Goal: Complete application form

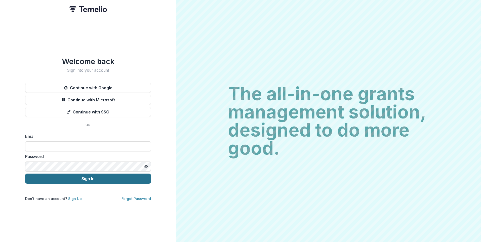
type input "**********"
click at [98, 178] on button "Sign In" at bounding box center [88, 179] width 126 height 10
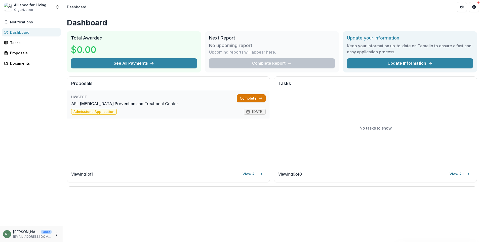
click at [249, 96] on link "Complete" at bounding box center [251, 98] width 29 height 8
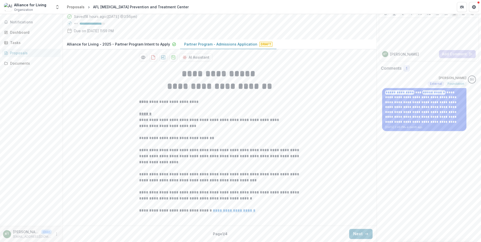
scroll to position [84, 0]
click at [362, 231] on button "Next" at bounding box center [360, 234] width 23 height 10
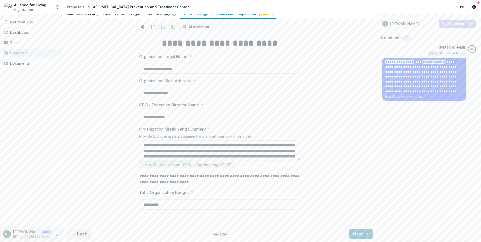
scroll to position [114, 0]
click at [356, 235] on button "Next" at bounding box center [360, 234] width 23 height 10
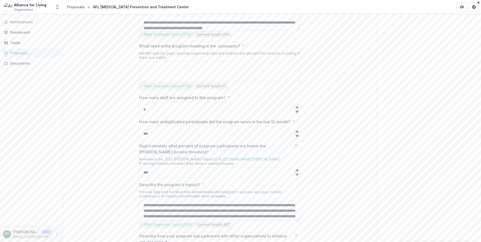
scroll to position [290, 0]
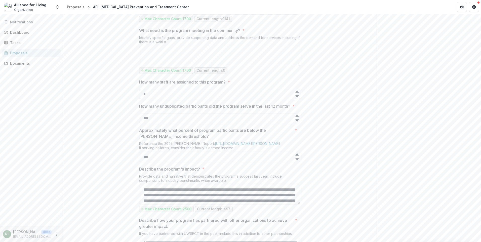
click at [160, 99] on input "*" at bounding box center [219, 94] width 161 height 10
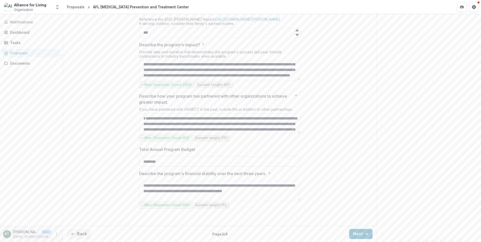
scroll to position [467, 0]
type input "*"
click at [355, 235] on button "Next" at bounding box center [360, 234] width 23 height 10
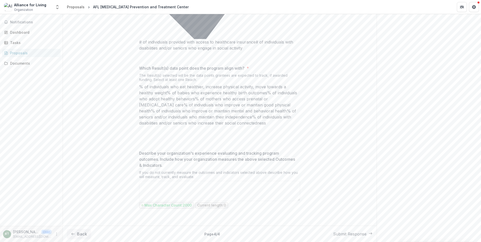
scroll to position [308, 0]
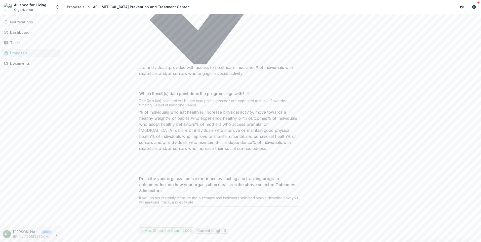
click at [202, 206] on textarea "Describe your organization's experience evaluating and tracking program outcome…" at bounding box center [219, 216] width 161 height 20
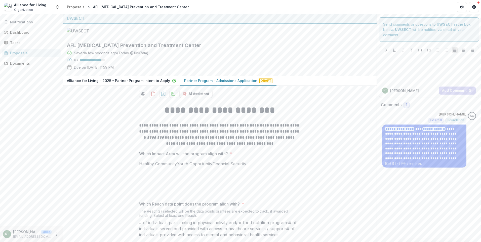
scroll to position [0, 0]
